Goal: Task Accomplishment & Management: Manage account settings

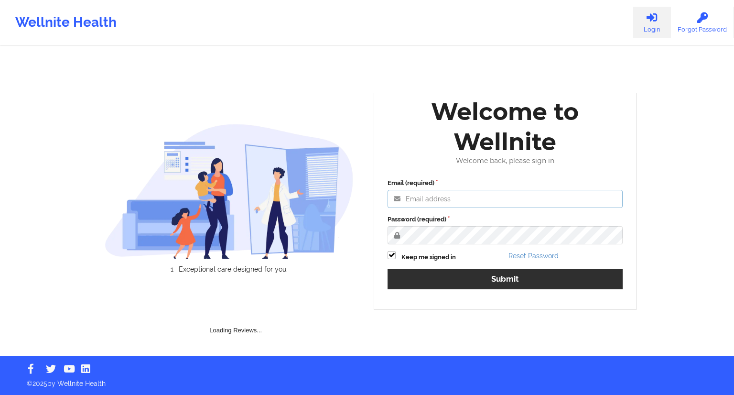
type input "[EMAIL_ADDRESS][DOMAIN_NAME]"
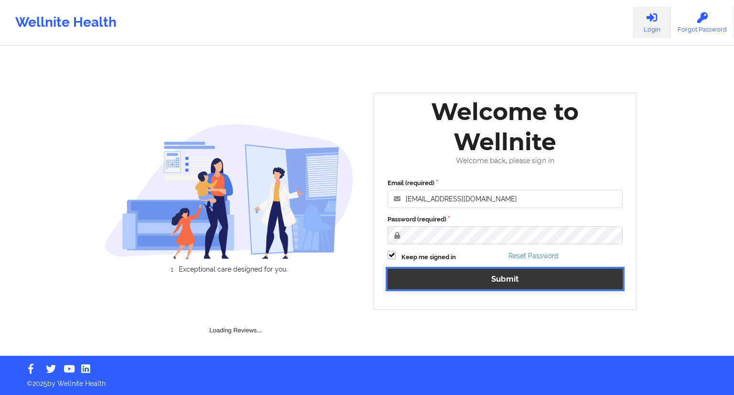
click at [516, 282] on button "Submit" at bounding box center [505, 279] width 235 height 21
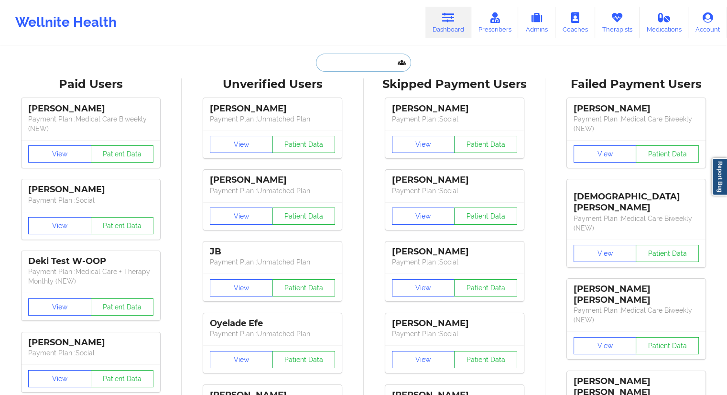
click at [338, 65] on input "text" at bounding box center [363, 63] width 95 height 18
paste input "[PERSON_NAME]"
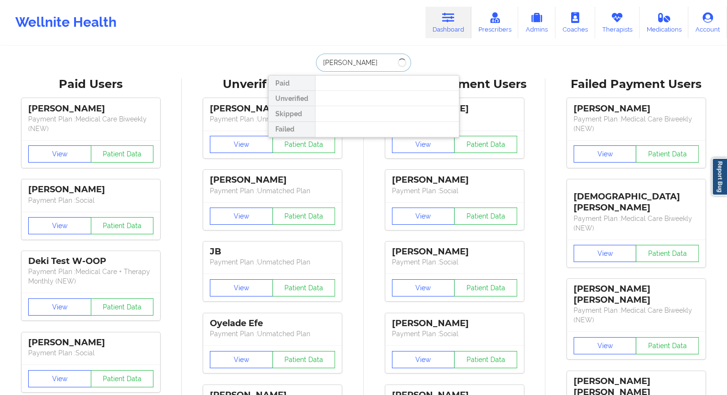
drag, startPoint x: 337, startPoint y: 59, endPoint x: 340, endPoint y: 63, distance: 5.2
click at [340, 63] on input "[PERSON_NAME]" at bounding box center [363, 63] width 95 height 18
click at [342, 64] on input "[PERSON_NAME]" at bounding box center [363, 63] width 95 height 18
type input "[PERSON_NAME]"
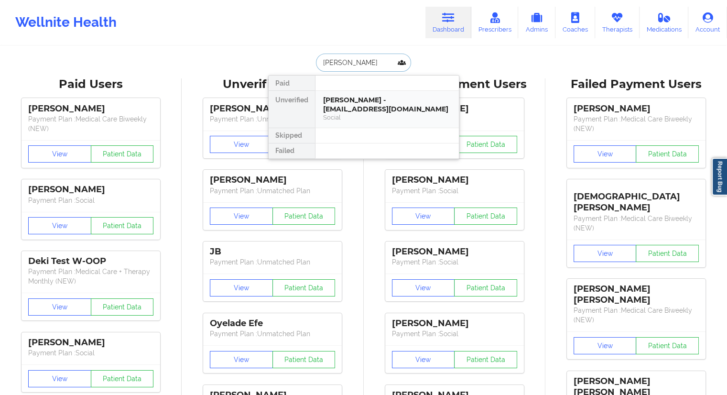
click at [354, 117] on div "Social" at bounding box center [387, 117] width 128 height 8
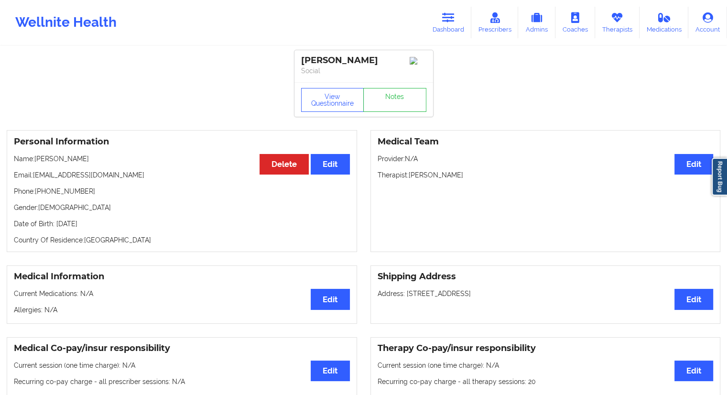
click at [101, 152] on div "Personal Information Edit Delete Name: [PERSON_NAME] Email: [EMAIL_ADDRESS][DOM…" at bounding box center [182, 191] width 350 height 122
drag, startPoint x: 103, startPoint y: 157, endPoint x: 34, endPoint y: 158, distance: 68.8
click at [34, 158] on p "Name: [PERSON_NAME]" at bounding box center [182, 159] width 336 height 10
copy p "[PERSON_NAME]"
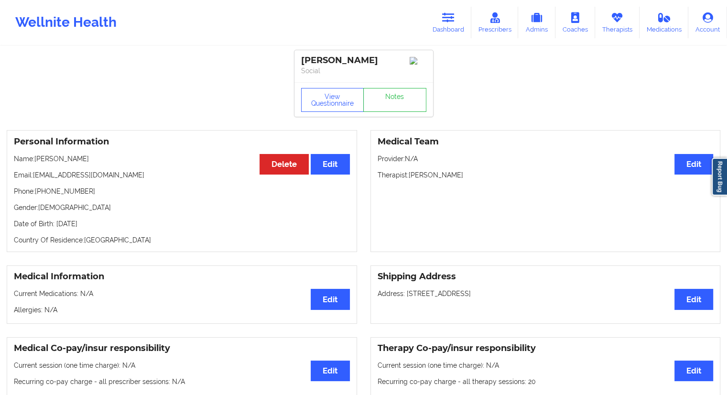
copy p "[PERSON_NAME]"
click at [452, 19] on icon at bounding box center [448, 17] width 12 height 11
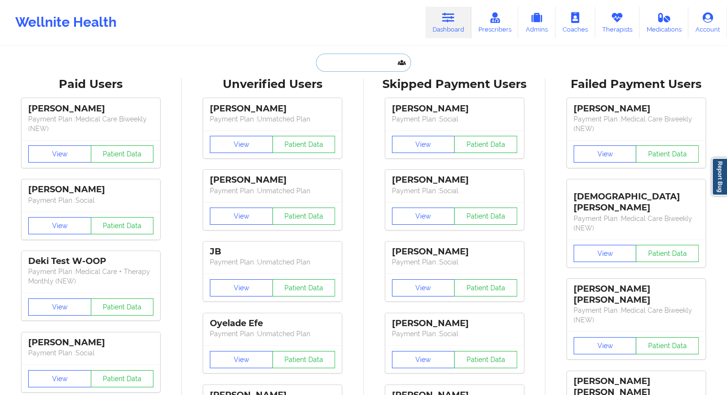
click at [346, 63] on input "text" at bounding box center [363, 63] width 95 height 18
paste input "[PERSON_NAME][EMAIL_ADDRESS][DOMAIN_NAME]"
type input "[PERSON_NAME][EMAIL_ADDRESS][DOMAIN_NAME]"
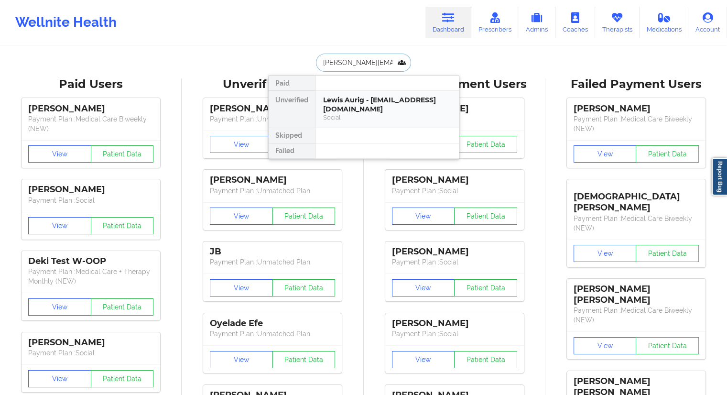
click at [381, 103] on div "Lewis Aurig - [EMAIL_ADDRESS][DOMAIN_NAME]" at bounding box center [387, 105] width 128 height 18
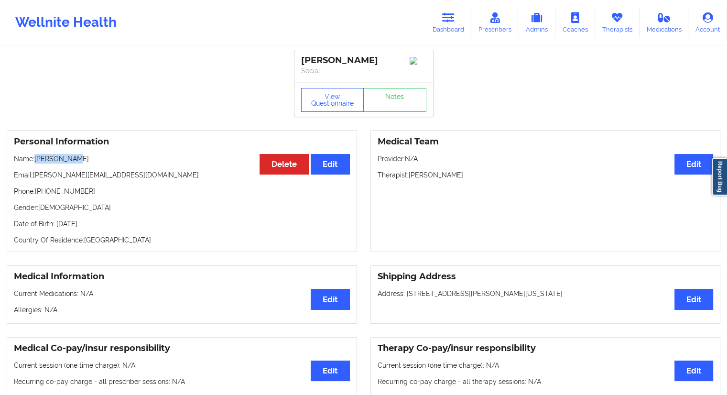
drag, startPoint x: 78, startPoint y: 161, endPoint x: 36, endPoint y: 161, distance: 42.1
click at [36, 161] on p "Name: [PERSON_NAME]" at bounding box center [182, 159] width 336 height 10
copy p "[PERSON_NAME]"
click at [54, 178] on p "Email: [PERSON_NAME][EMAIL_ADDRESS][DOMAIN_NAME]" at bounding box center [182, 175] width 336 height 10
drag, startPoint x: 80, startPoint y: 163, endPoint x: 34, endPoint y: 159, distance: 45.6
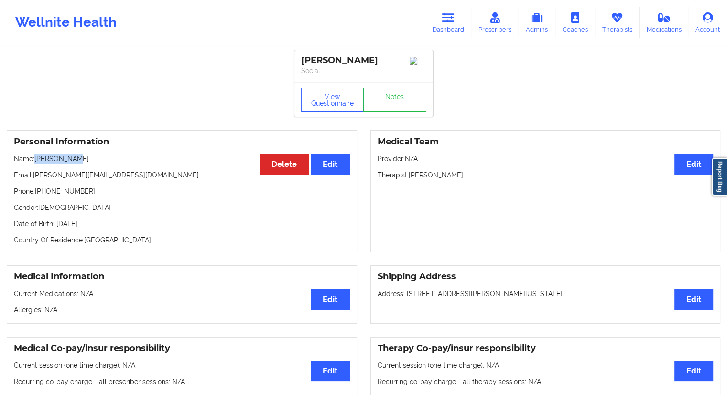
click at [34, 159] on p "Name: [PERSON_NAME]" at bounding box center [182, 159] width 336 height 10
copy p "[PERSON_NAME]"
drag, startPoint x: 116, startPoint y: 176, endPoint x: 34, endPoint y: 172, distance: 81.4
click at [34, 172] on div "Personal Information Edit Delete Name: [PERSON_NAME] Email: [PERSON_NAME][EMAIL…" at bounding box center [182, 191] width 350 height 122
copy p "[PERSON_NAME][EMAIL_ADDRESS][DOMAIN_NAME]"
